Goal: Task Accomplishment & Management: Manage account settings

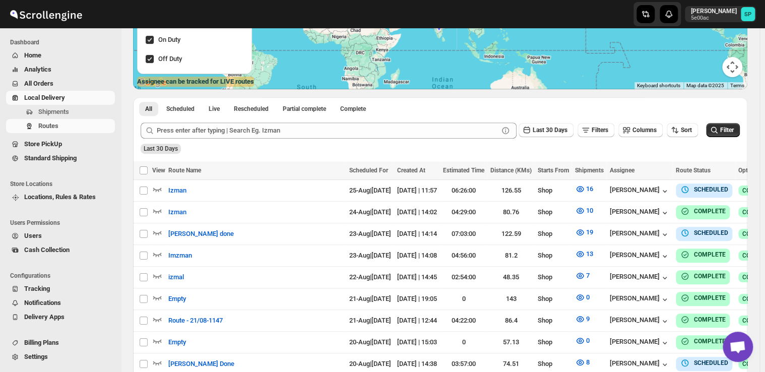
scroll to position [131, 0]
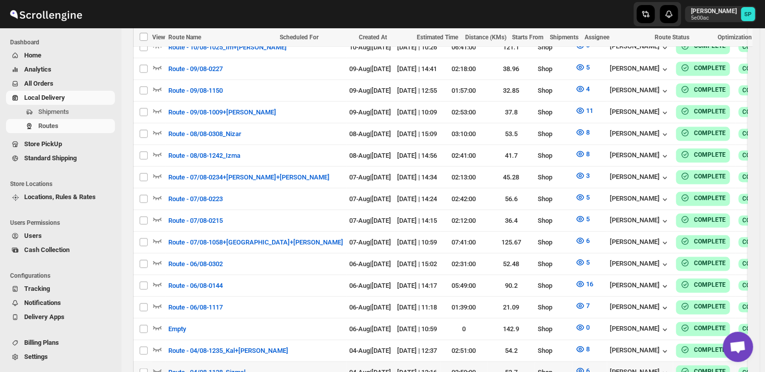
scroll to position [1089, 0]
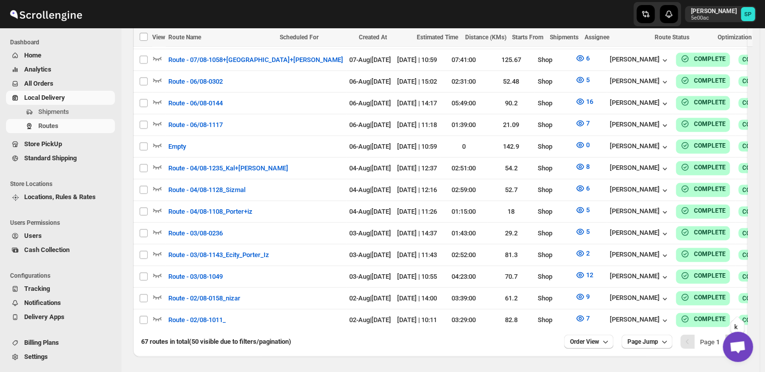
click at [737, 336] on icon "Next" at bounding box center [732, 341] width 10 height 10
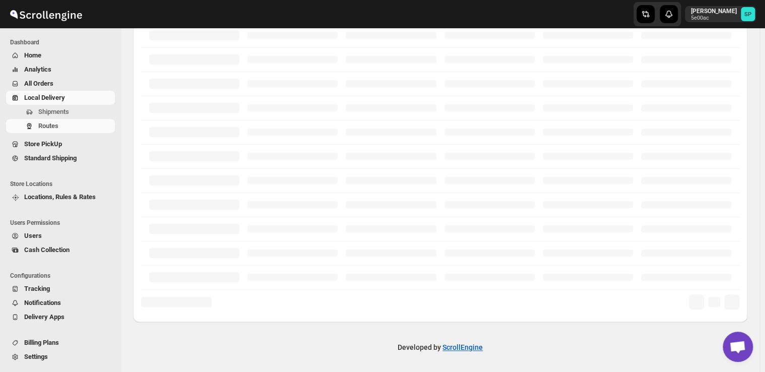
scroll to position [250, 0]
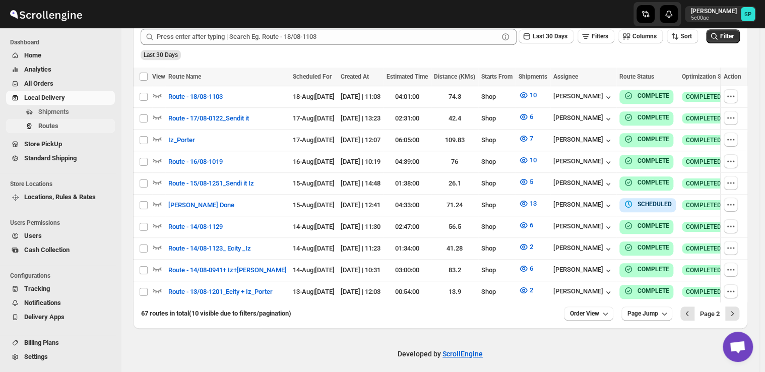
click at [49, 126] on span "Routes" at bounding box center [48, 126] width 20 height 8
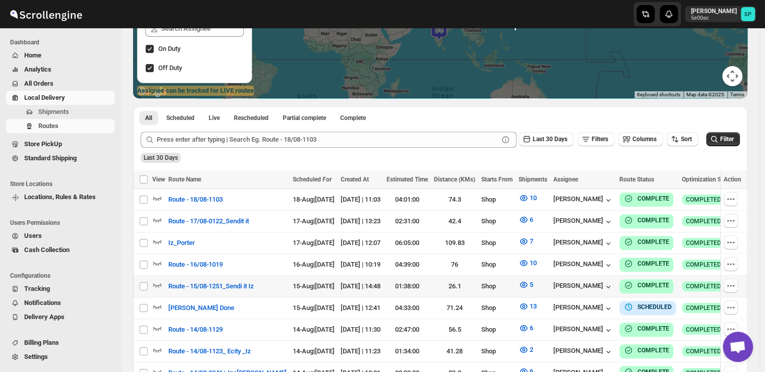
scroll to position [201, 0]
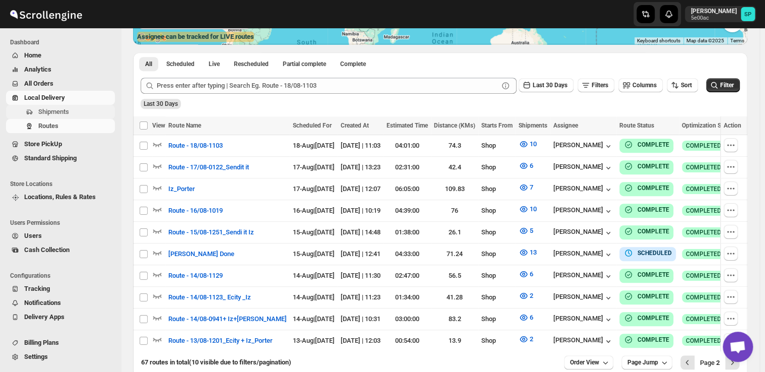
click at [57, 112] on span "Shipments" at bounding box center [53, 112] width 31 height 8
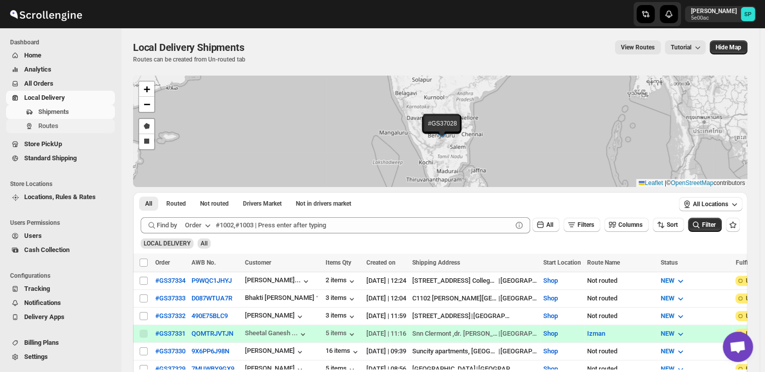
click at [53, 125] on span "Routes" at bounding box center [48, 126] width 20 height 8
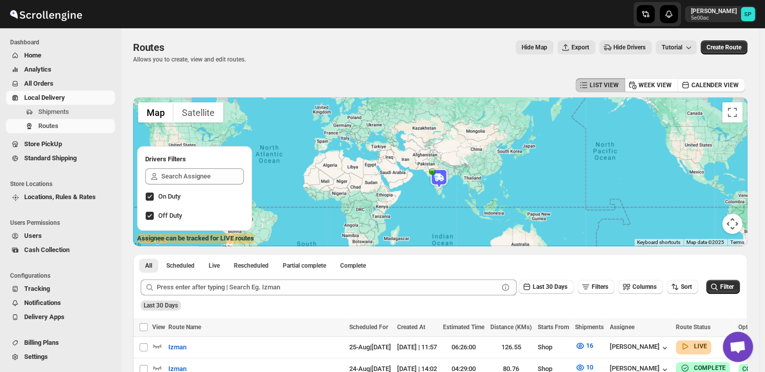
click at [431, 268] on div "All Scheduled Live Rescheduled Partial complete Complete More views All Schedul…" at bounding box center [440, 263] width 614 height 18
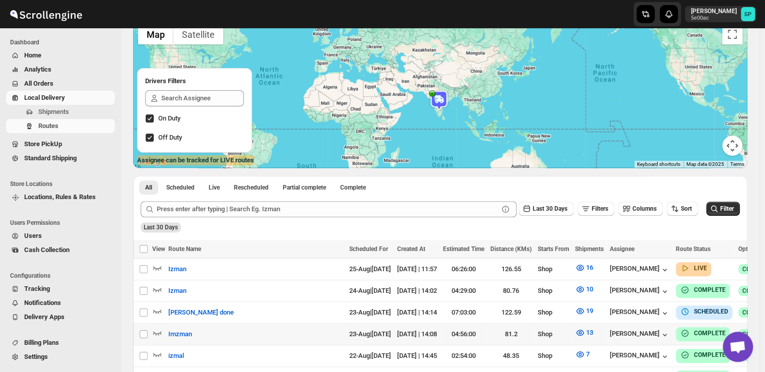
scroll to position [151, 0]
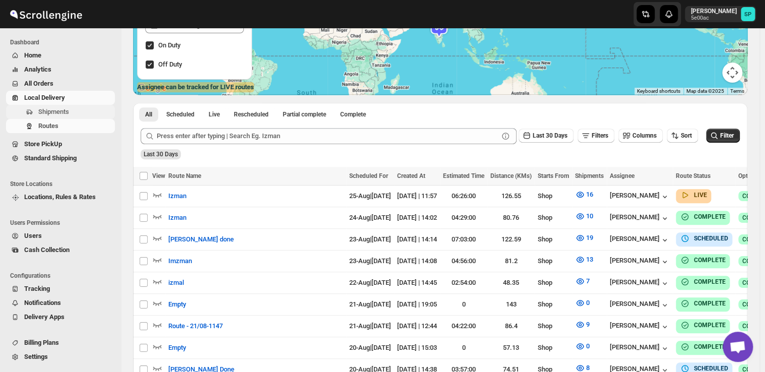
click at [62, 112] on span "Shipments" at bounding box center [53, 112] width 31 height 8
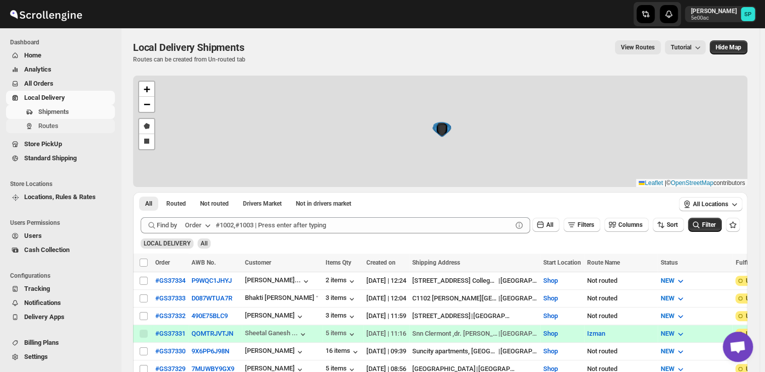
click at [54, 130] on span "Routes" at bounding box center [75, 126] width 75 height 10
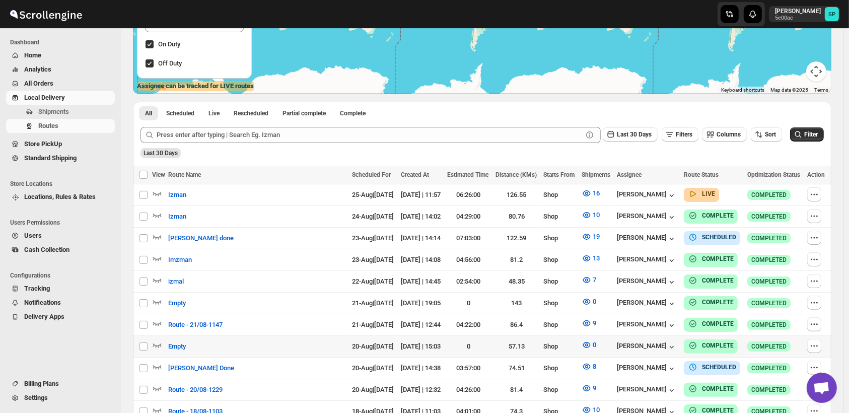
scroll to position [213, 0]
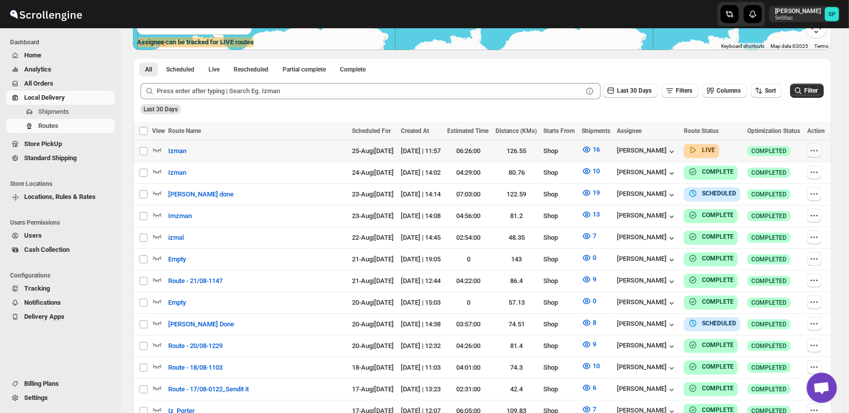
click at [764, 154] on icon "button" at bounding box center [814, 151] width 10 height 10
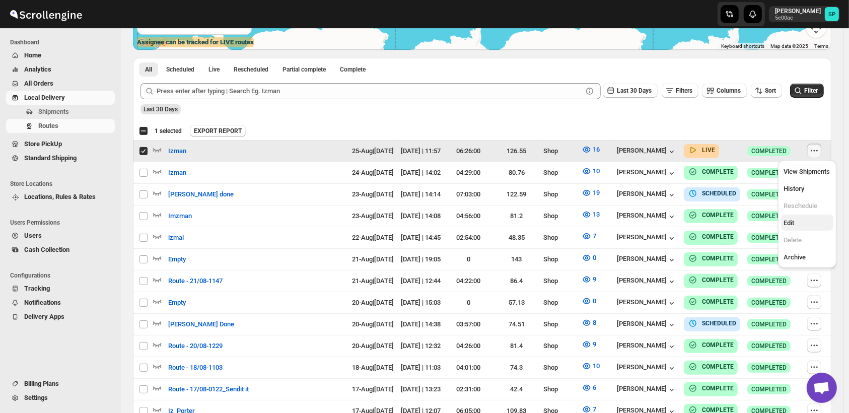
click at [764, 221] on span "Edit" at bounding box center [807, 223] width 46 height 10
checkbox input "false"
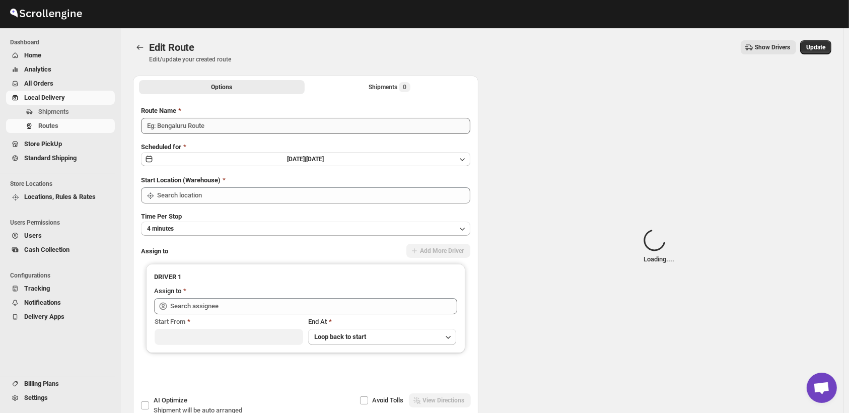
type input "Izman"
type input "Shop"
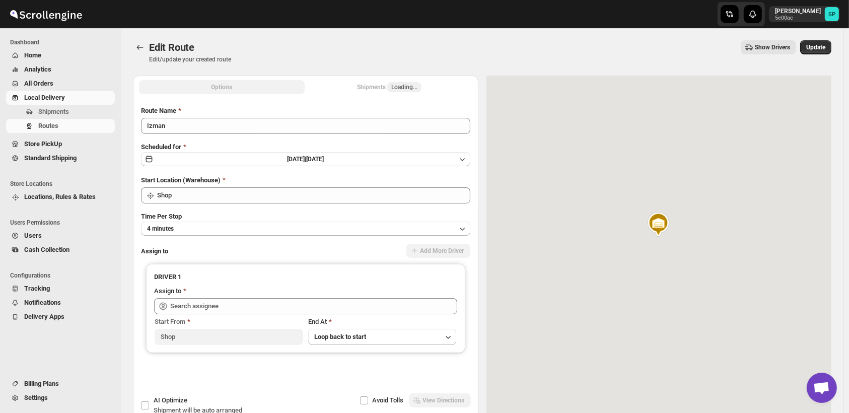
type input "[PERSON_NAME] ([EMAIL_ADDRESS][DOMAIN_NAME])"
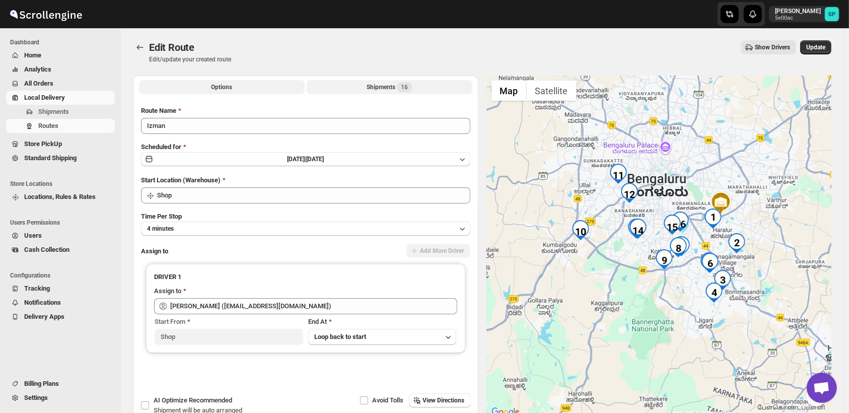
click at [380, 87] on div "Shipments 16" at bounding box center [389, 87] width 45 height 10
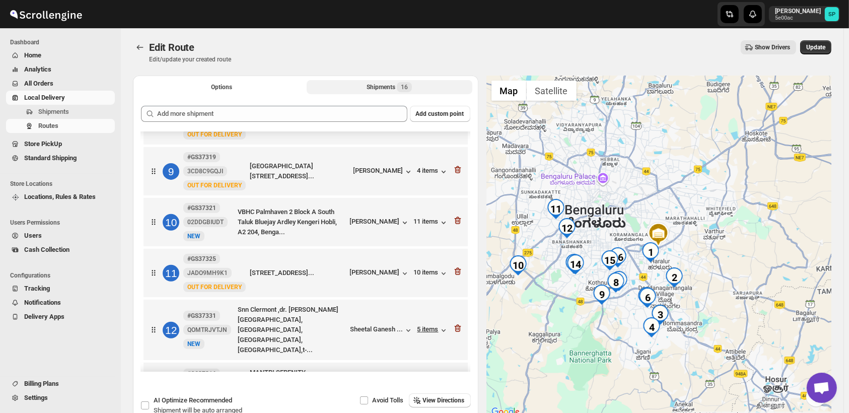
scroll to position [474, 0]
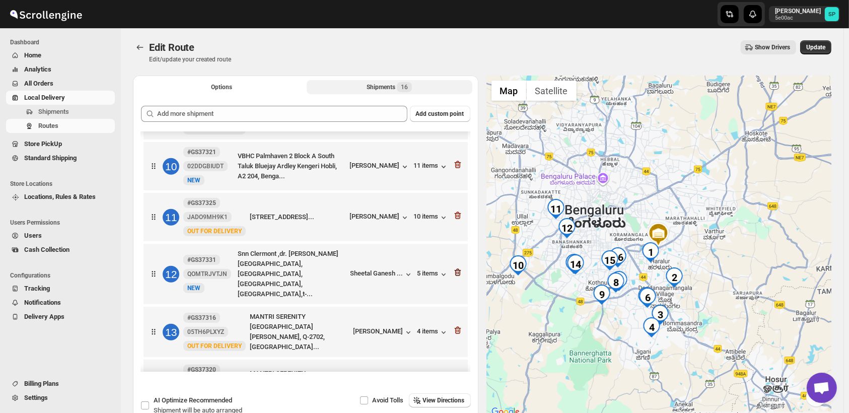
click at [453, 267] on icon "button" at bounding box center [458, 272] width 10 height 10
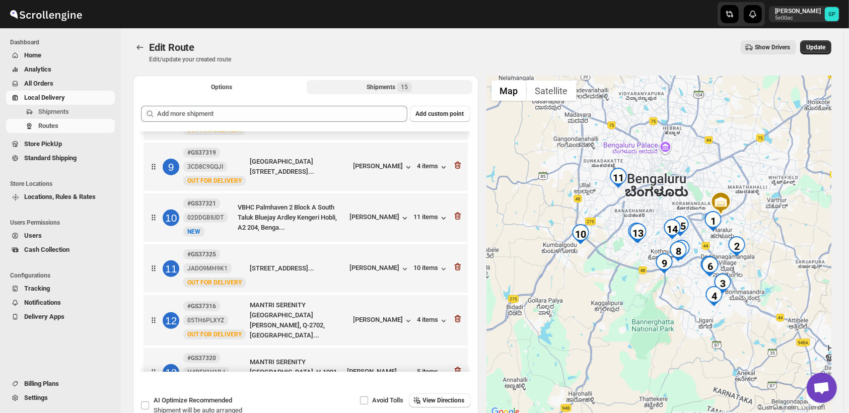
scroll to position [367, 0]
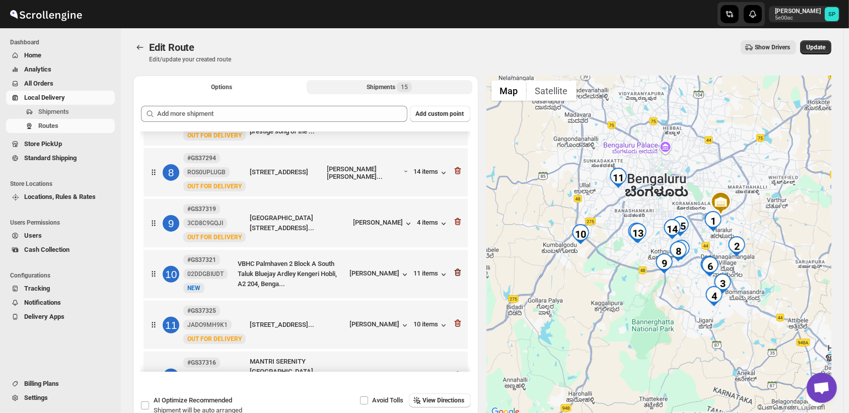
click at [455, 267] on icon "button" at bounding box center [458, 272] width 10 height 10
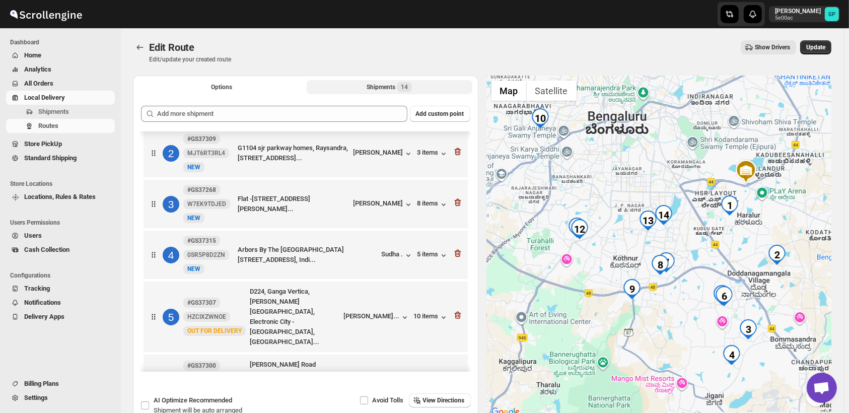
scroll to position [31, 0]
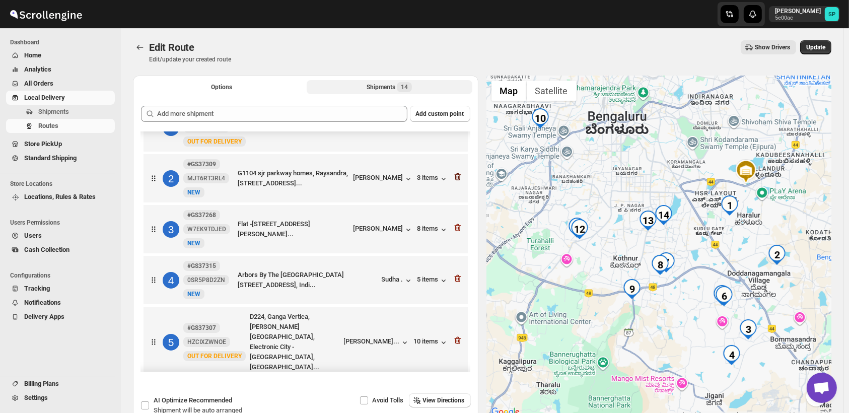
click at [454, 176] on icon "button" at bounding box center [458, 177] width 10 height 10
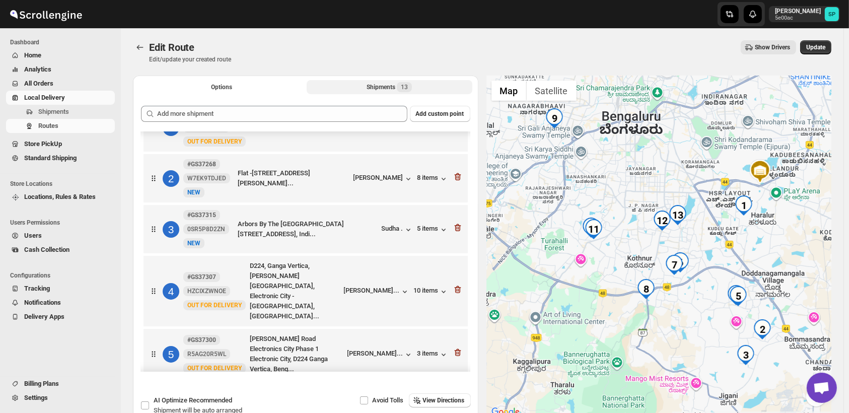
click at [454, 176] on icon "button" at bounding box center [458, 177] width 10 height 10
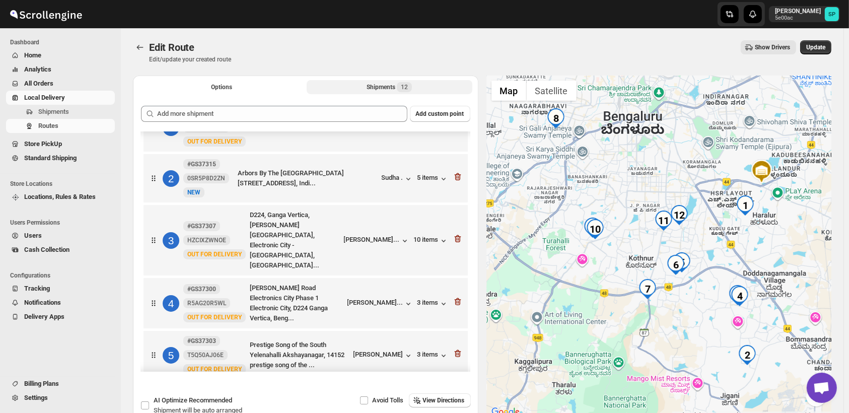
click at [454, 176] on icon "button" at bounding box center [458, 177] width 10 height 10
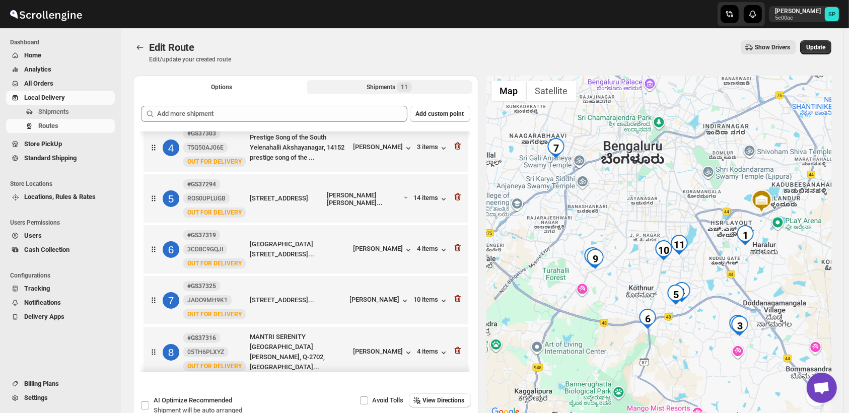
scroll to position [330, 0]
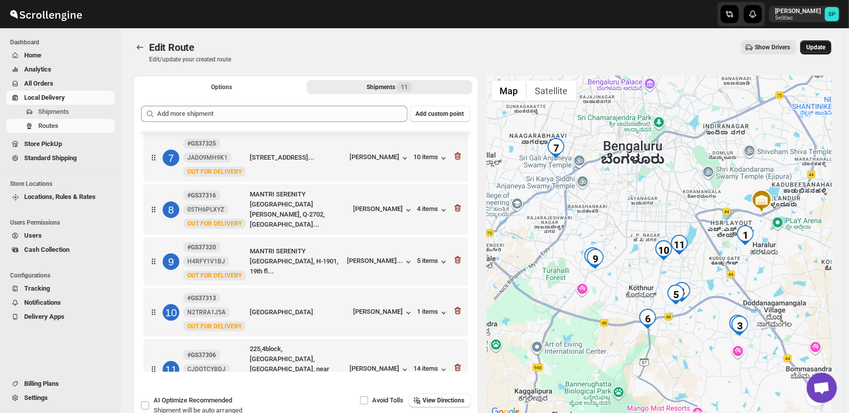
click at [764, 50] on span "Update" at bounding box center [815, 47] width 19 height 8
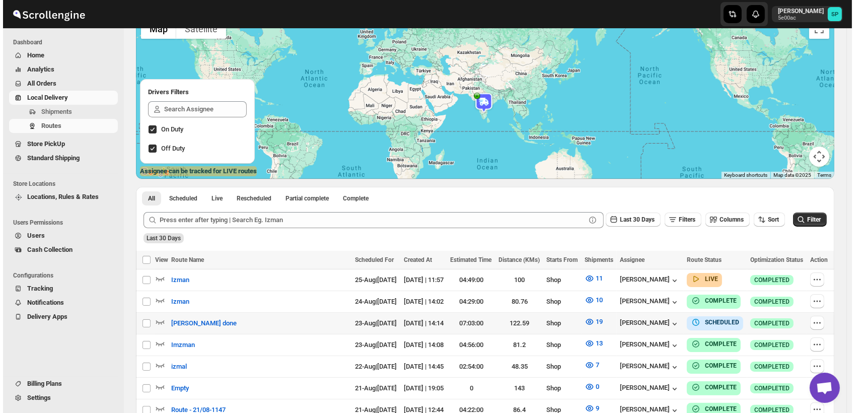
scroll to position [112, 0]
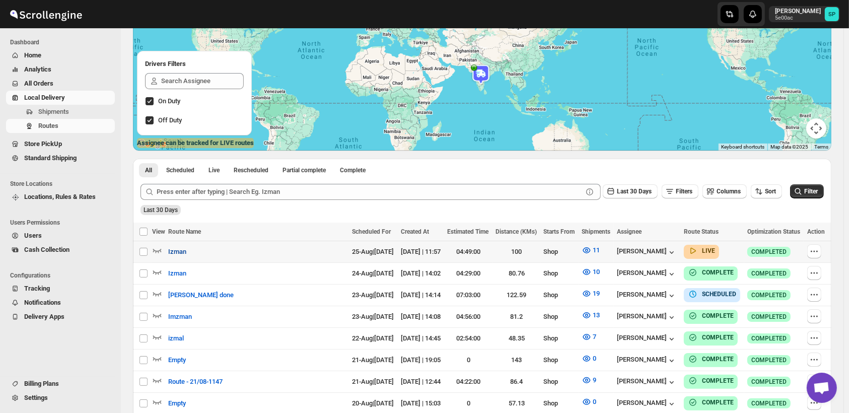
click at [169, 252] on span "Izman" at bounding box center [177, 252] width 18 height 10
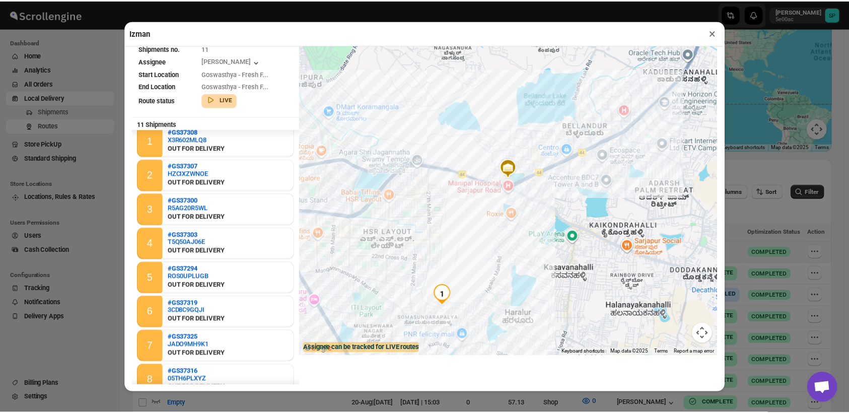
scroll to position [0, 0]
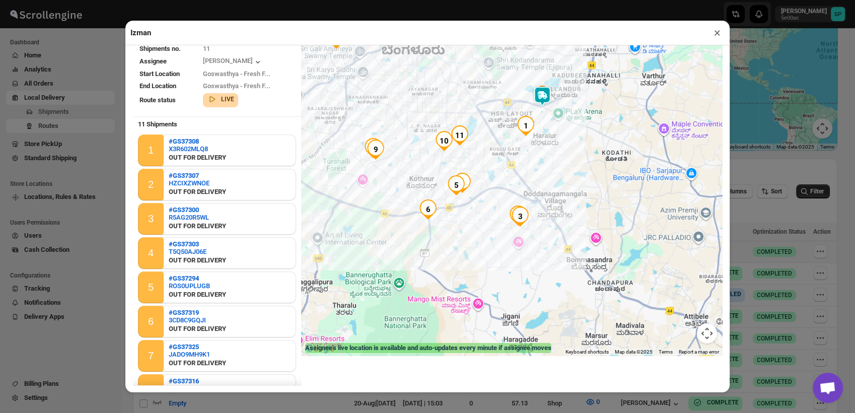
drag, startPoint x: 531, startPoint y: 244, endPoint x: 541, endPoint y: 163, distance: 81.2
click at [541, 163] on div at bounding box center [511, 178] width 421 height 355
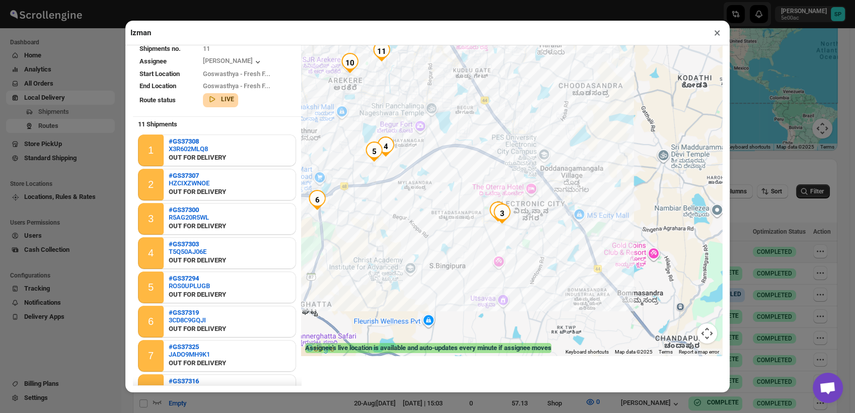
click at [719, 32] on button "×" at bounding box center [717, 33] width 15 height 14
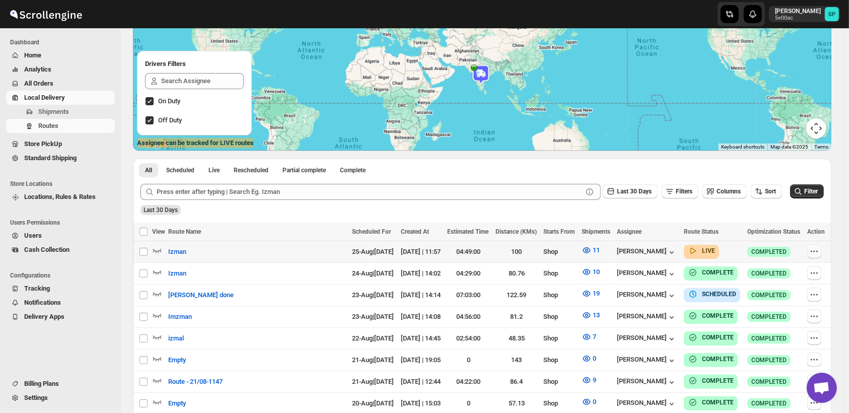
click at [764, 251] on icon "button" at bounding box center [814, 251] width 10 height 10
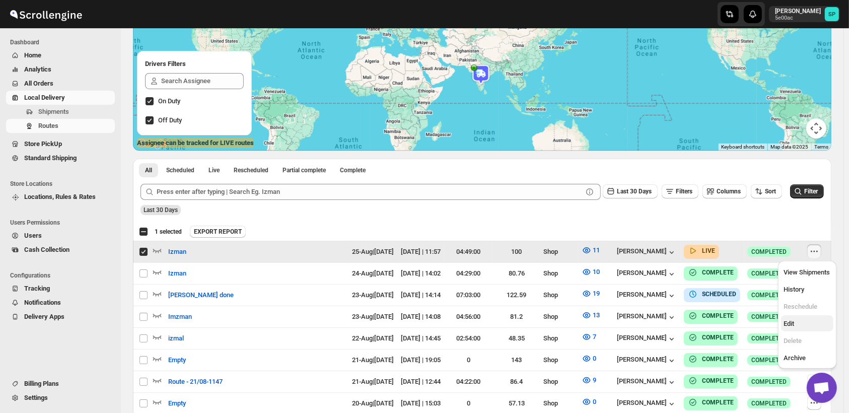
click at [764, 320] on span "Edit" at bounding box center [807, 324] width 46 height 10
checkbox input "false"
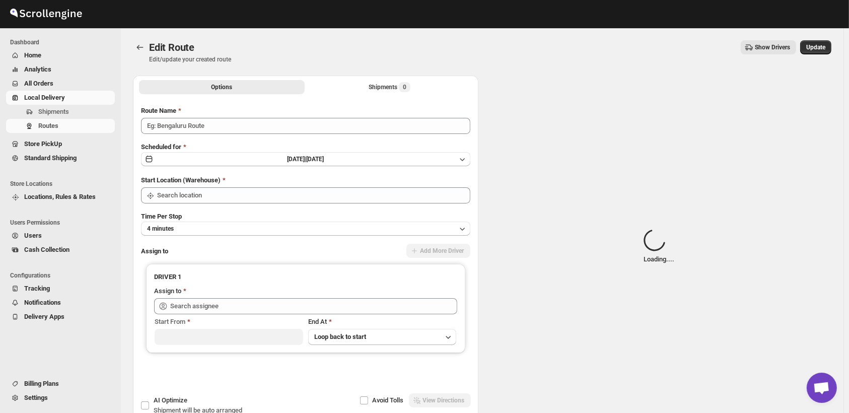
type input "Izman"
type input "Shop"
type input "[PERSON_NAME] ([EMAIL_ADDRESS][DOMAIN_NAME])"
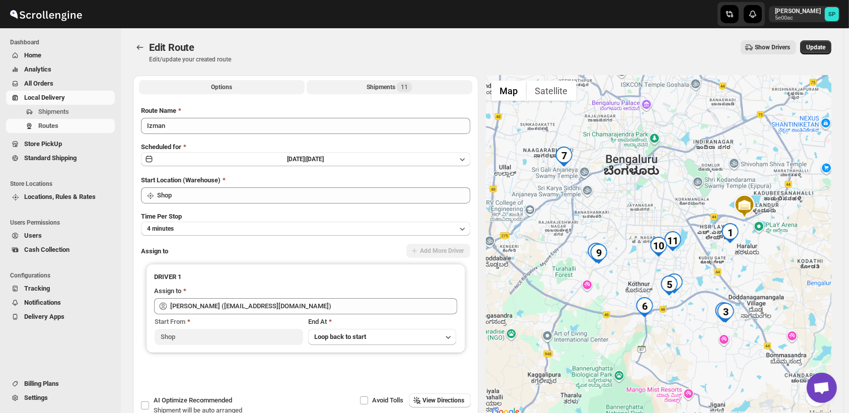
click at [384, 86] on div "Shipments 11" at bounding box center [389, 87] width 45 height 10
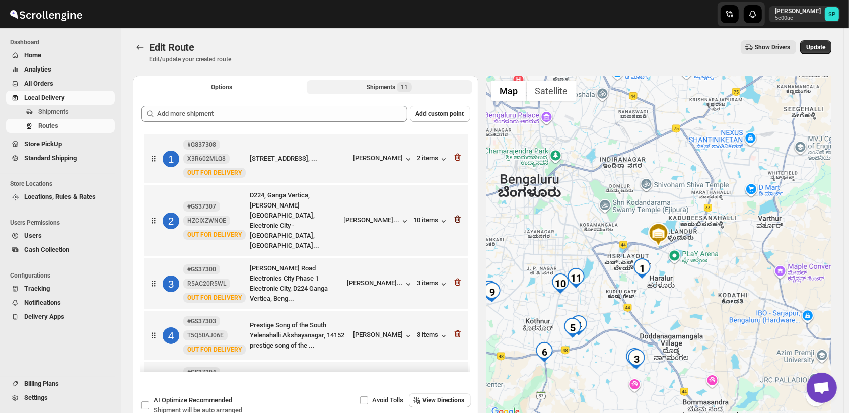
click at [454, 216] on icon "button" at bounding box center [457, 220] width 7 height 8
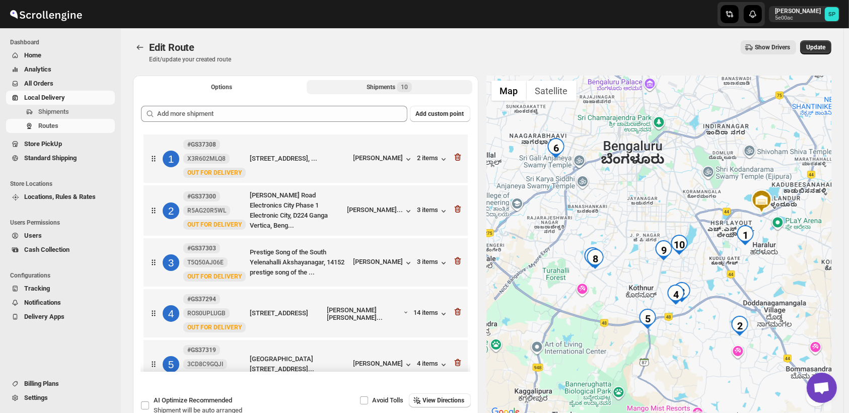
click at [454, 207] on icon "button" at bounding box center [457, 210] width 7 height 8
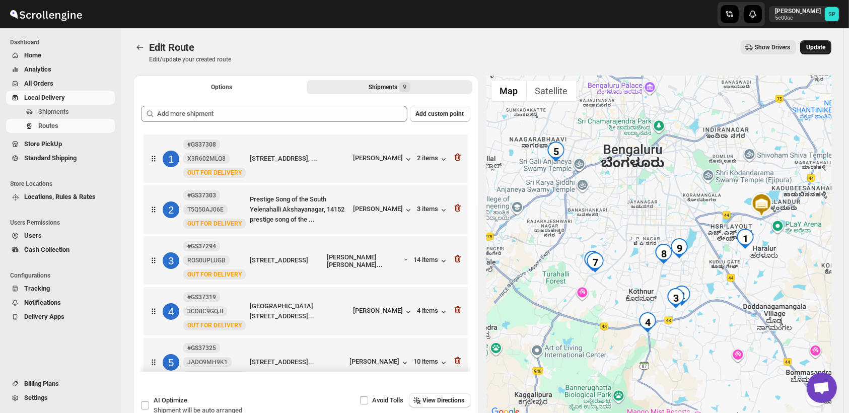
click at [764, 45] on span "Update" at bounding box center [815, 47] width 19 height 8
